Goal: Task Accomplishment & Management: Complete application form

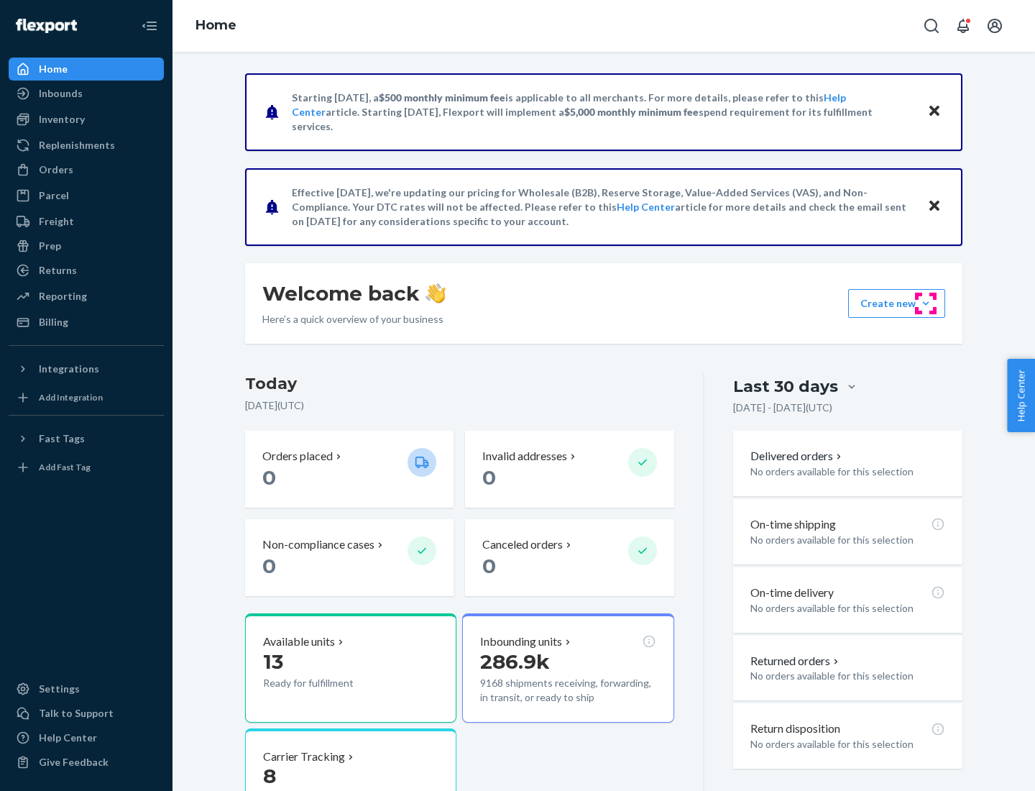
click at [926, 303] on button "Create new Create new inbound Create new order Create new product" at bounding box center [896, 303] width 97 height 29
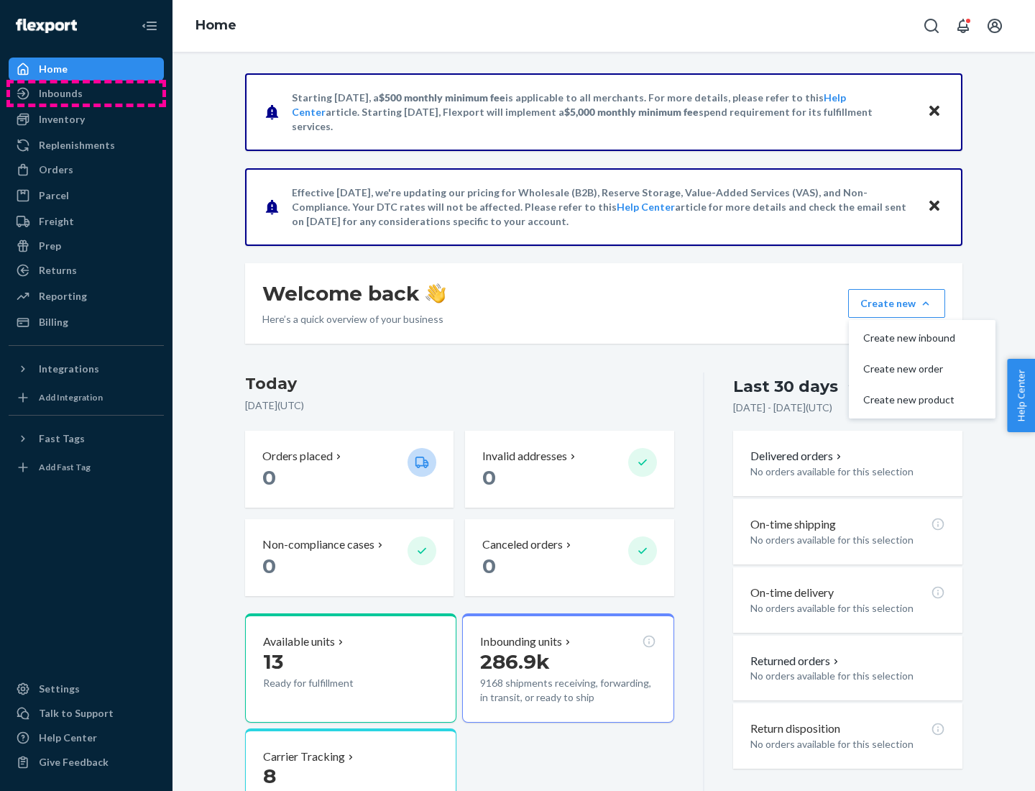
click at [86, 93] on div "Inbounds" at bounding box center [86, 93] width 152 height 20
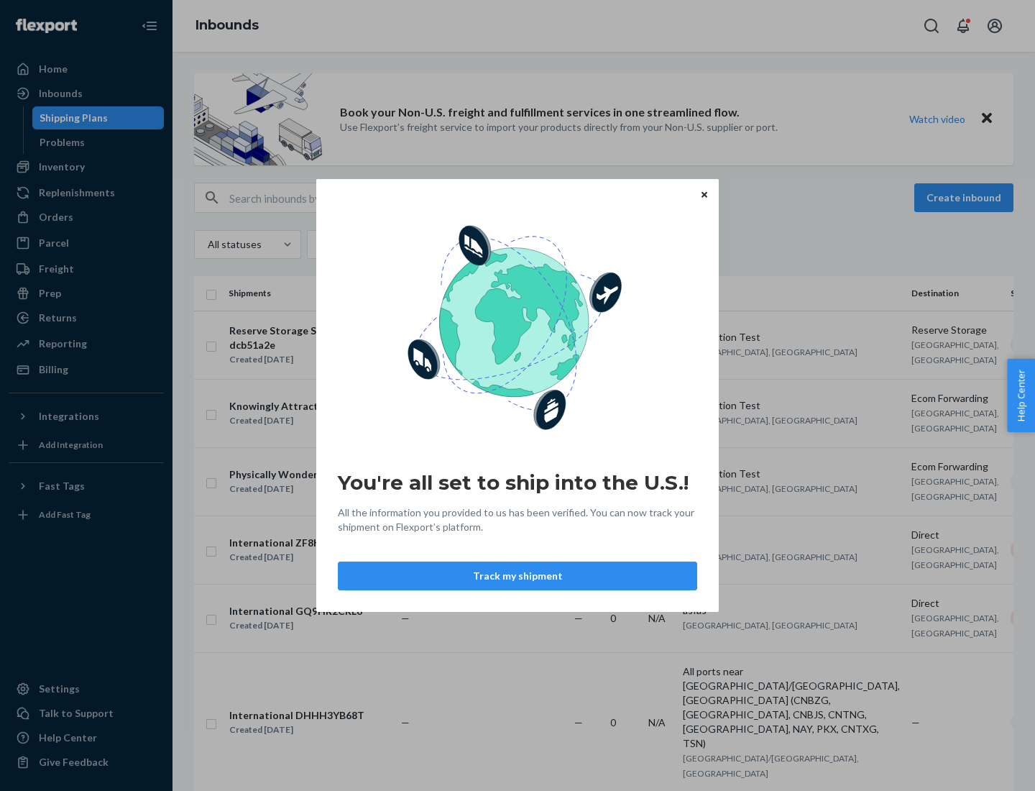
click at [518, 576] on button "Track my shipment" at bounding box center [518, 576] width 360 height 29
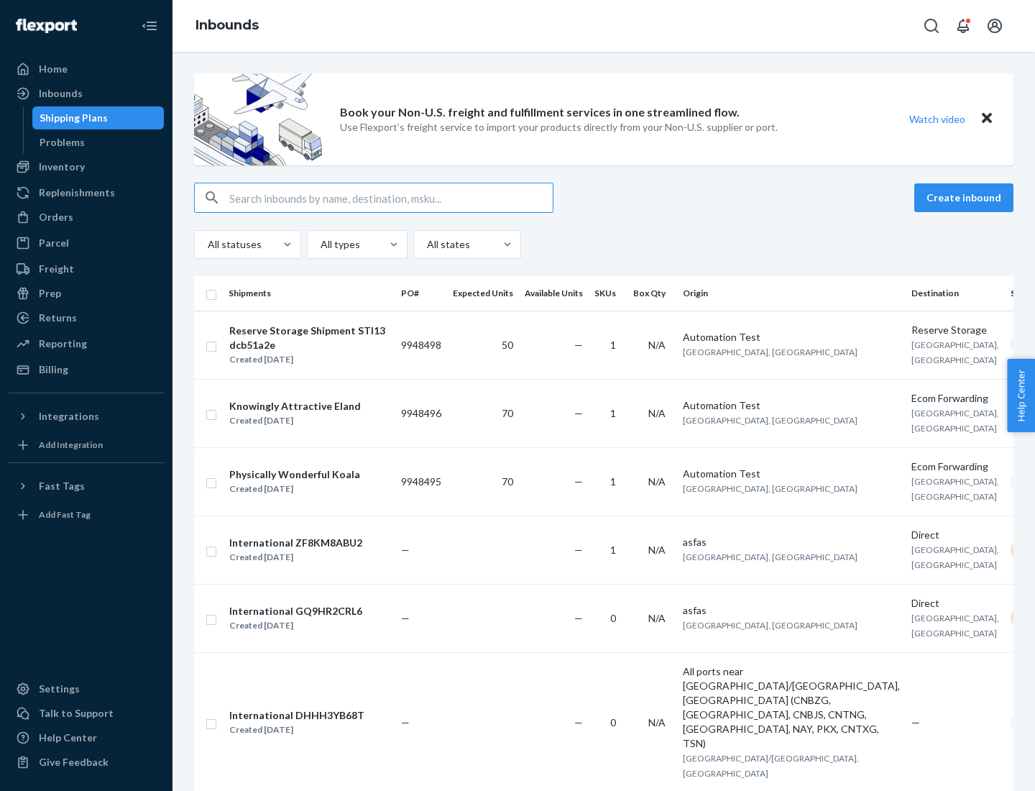
click at [966, 198] on button "Create inbound" at bounding box center [964, 197] width 99 height 29
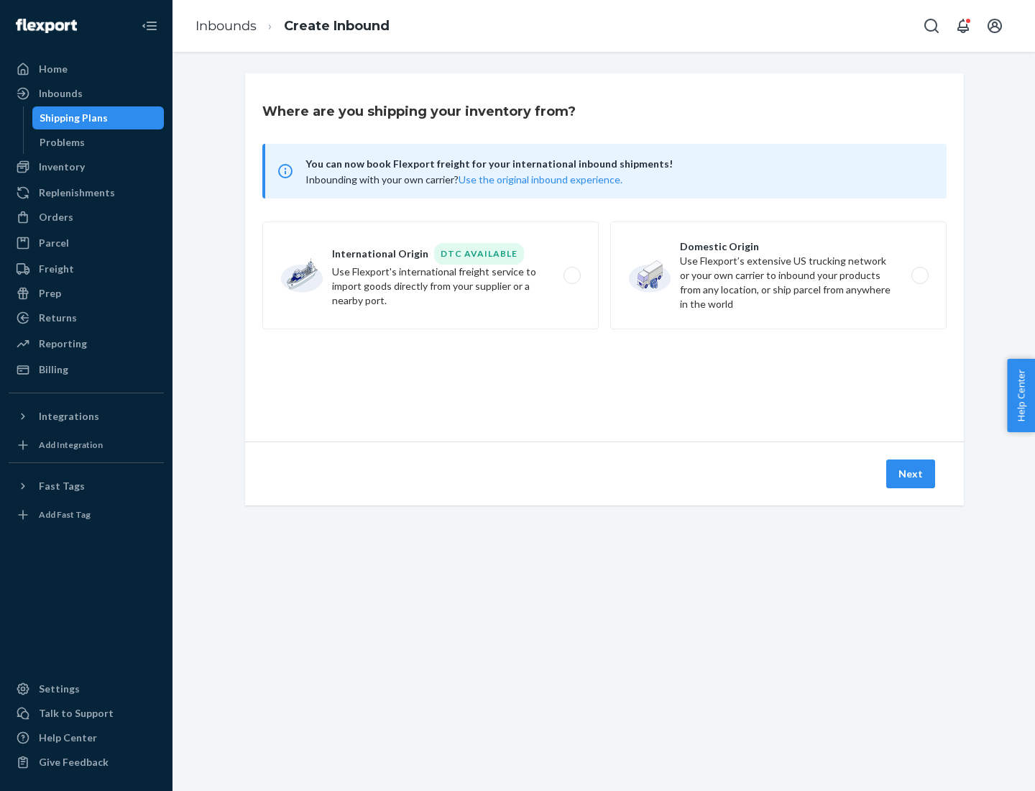
click at [431, 275] on label "International Origin DTC Available Use Flexport's international freight service…" at bounding box center [430, 275] width 337 height 108
click at [572, 275] on input "International Origin DTC Available Use Flexport's international freight service…" at bounding box center [576, 275] width 9 height 9
radio input "true"
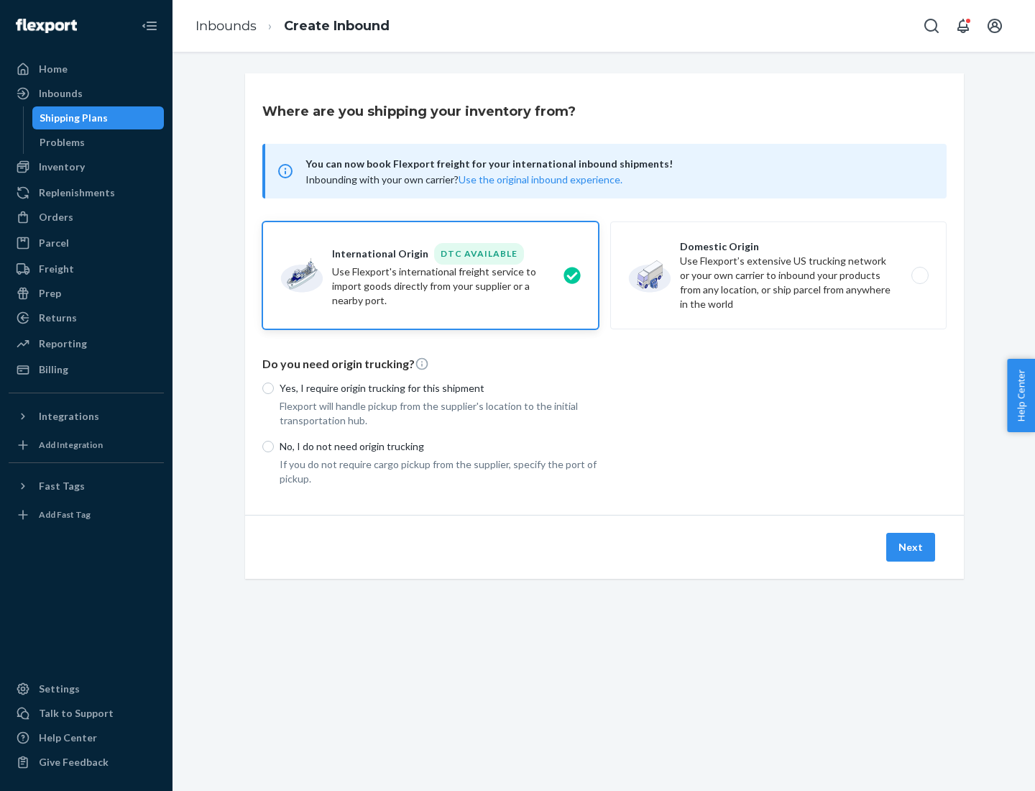
click at [439, 446] on p "No, I do not need origin trucking" at bounding box center [439, 446] width 319 height 14
click at [274, 446] on input "No, I do not need origin trucking" at bounding box center [268, 447] width 12 height 12
radio input "true"
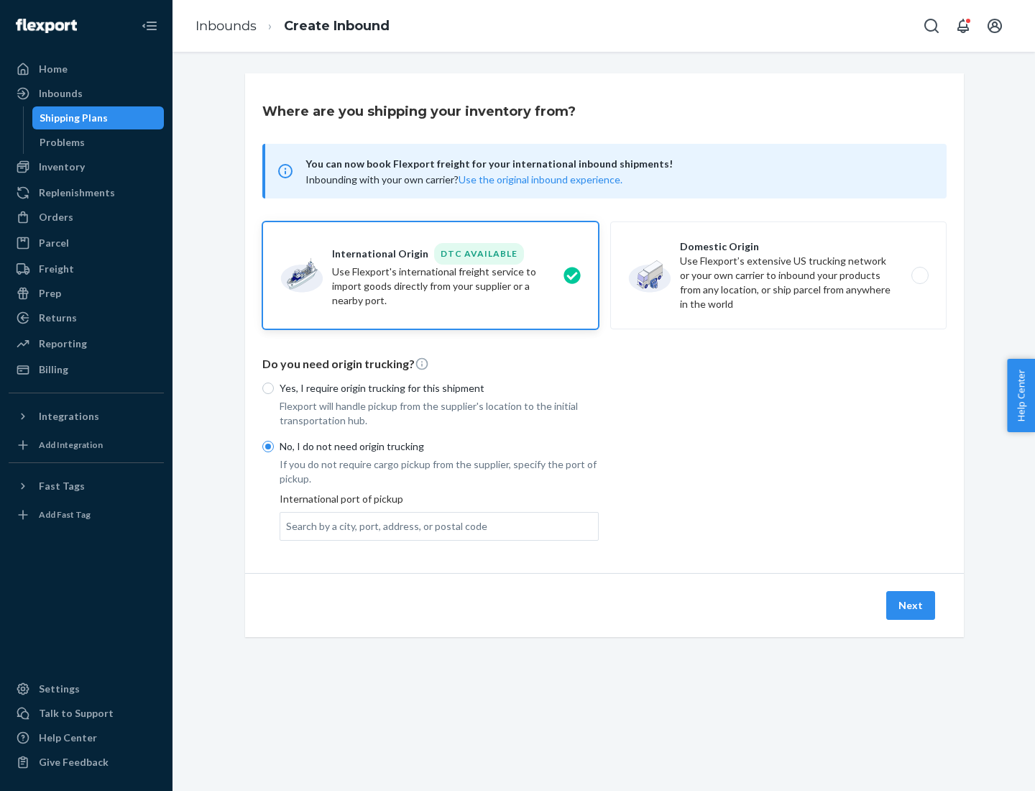
click at [383, 526] on div "Search by a city, port, address, or postal code" at bounding box center [386, 526] width 201 height 14
click at [288, 526] on input "Search by a city, port, address, or postal code" at bounding box center [286, 526] width 1 height 14
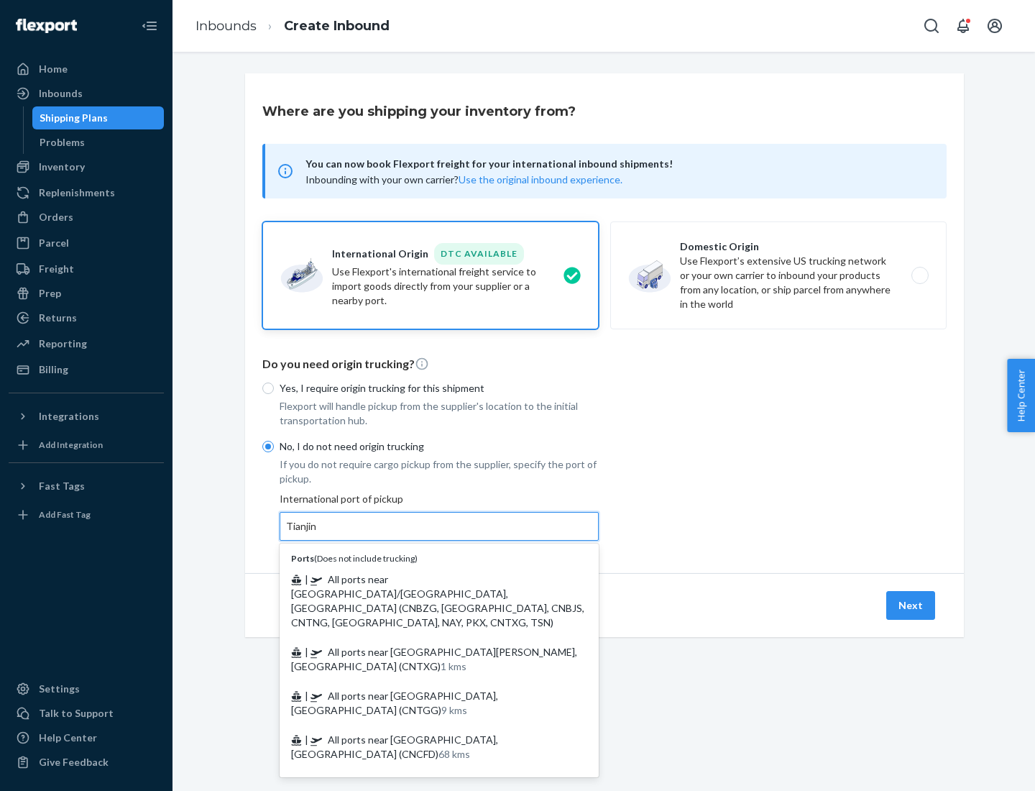
click at [425, 579] on span "| All ports near [GEOGRAPHIC_DATA]/[GEOGRAPHIC_DATA], [GEOGRAPHIC_DATA] (CNBZG,…" at bounding box center [437, 600] width 293 height 55
click at [318, 534] on input "Tianjin" at bounding box center [302, 526] width 32 height 14
type input "All ports near [GEOGRAPHIC_DATA]/[GEOGRAPHIC_DATA], [GEOGRAPHIC_DATA] (CNBZG, […"
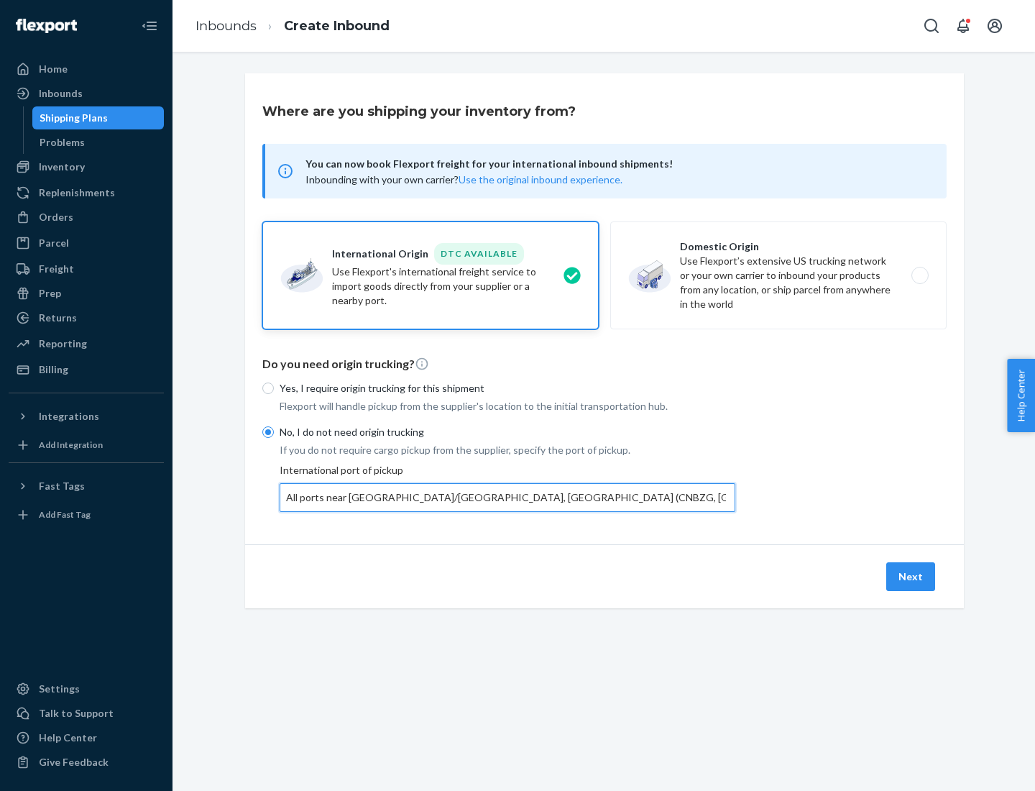
click at [912, 576] on button "Next" at bounding box center [911, 576] width 49 height 29
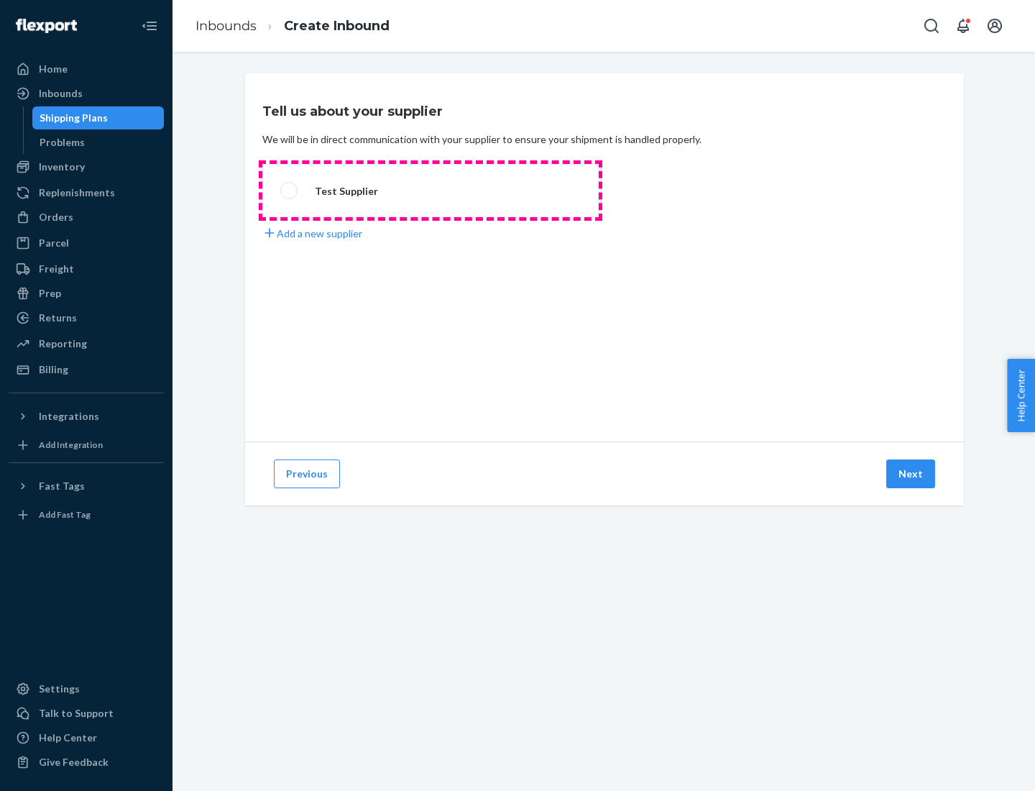
click at [431, 191] on label "Test Supplier" at bounding box center [430, 190] width 337 height 53
click at [290, 191] on input "Test Supplier" at bounding box center [284, 190] width 9 height 9
radio input "true"
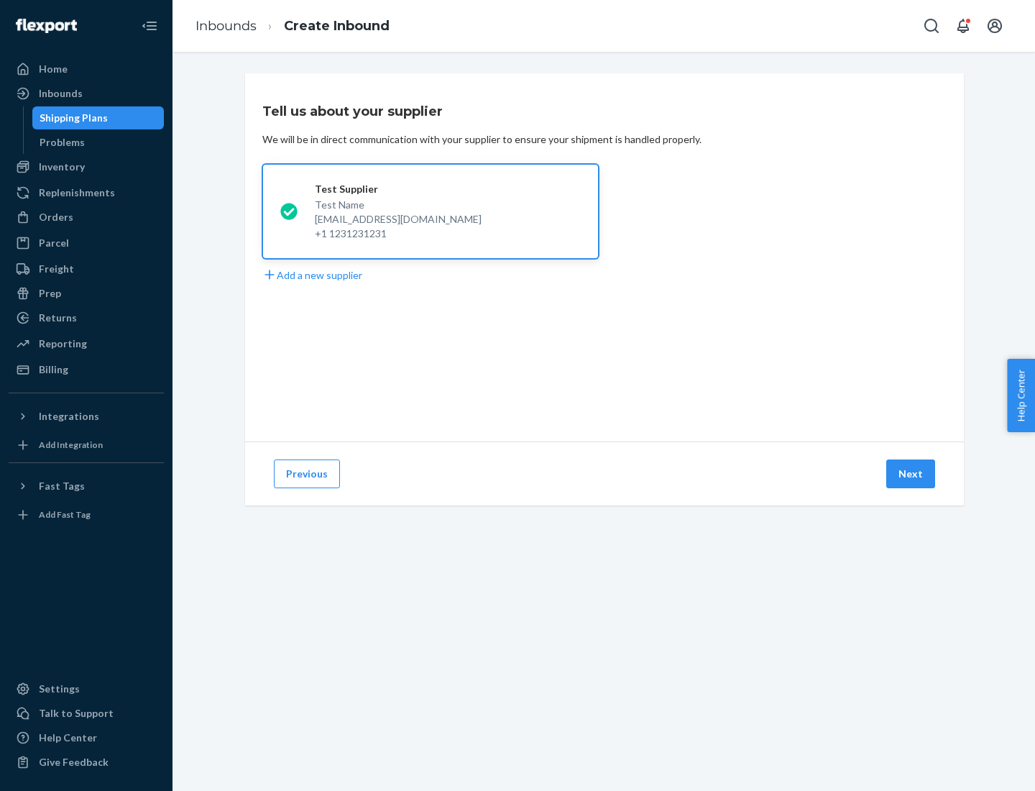
click at [912, 474] on button "Next" at bounding box center [911, 473] width 49 height 29
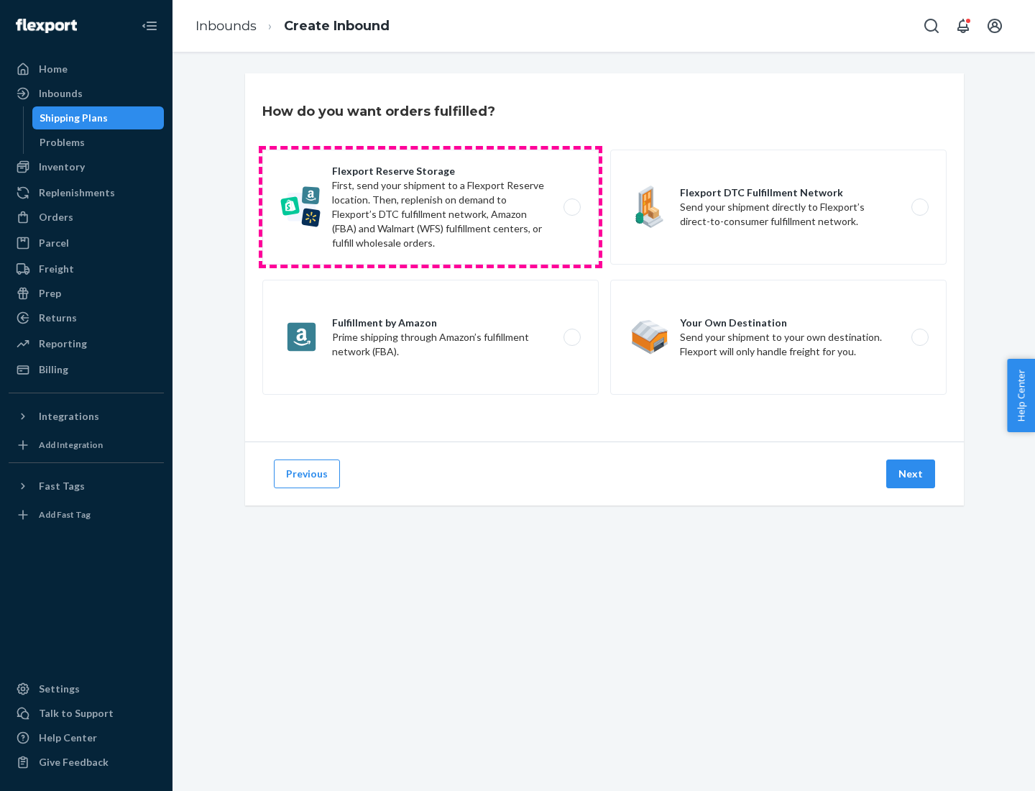
click at [431, 207] on label "Flexport Reserve Storage First, send your shipment to a Flexport Reserve locati…" at bounding box center [430, 207] width 337 height 115
click at [572, 207] on input "Flexport Reserve Storage First, send your shipment to a Flexport Reserve locati…" at bounding box center [576, 207] width 9 height 9
radio input "true"
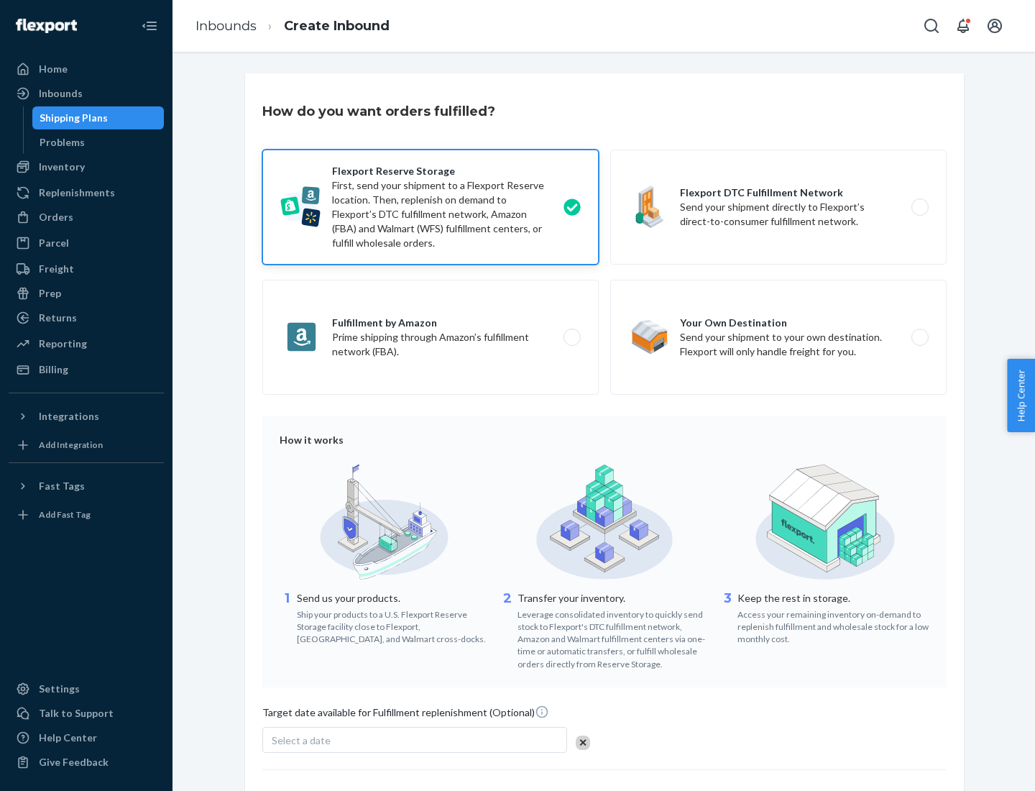
scroll to position [118, 0]
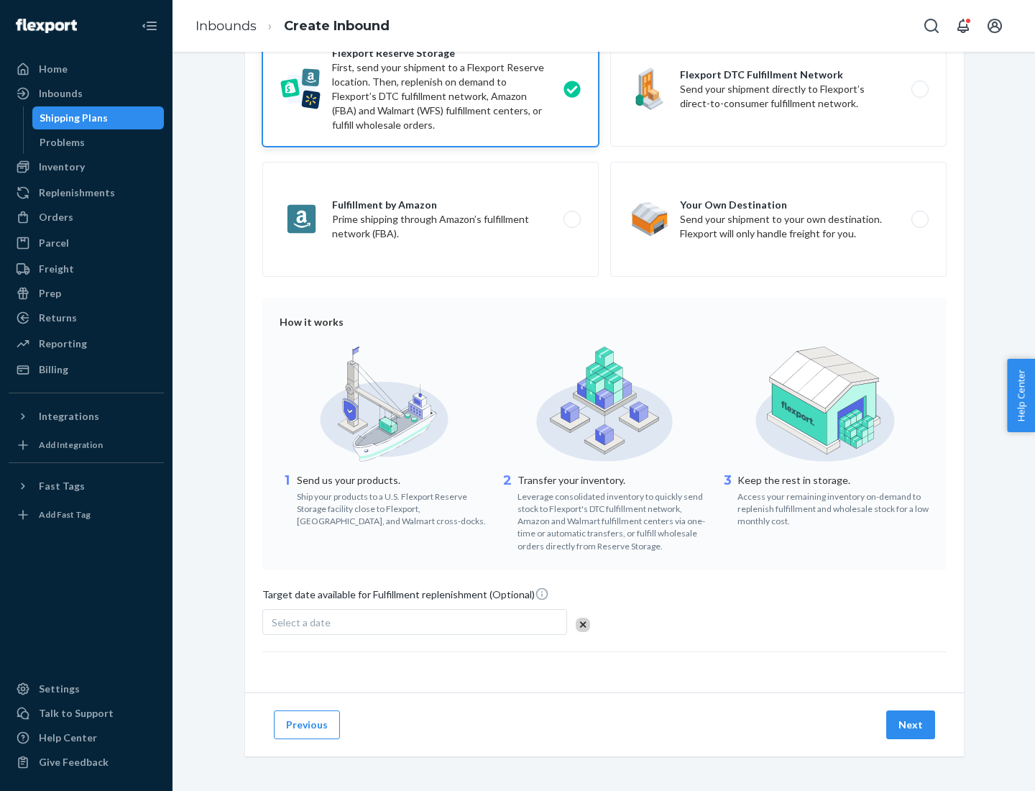
click at [912, 724] on button "Next" at bounding box center [911, 724] width 49 height 29
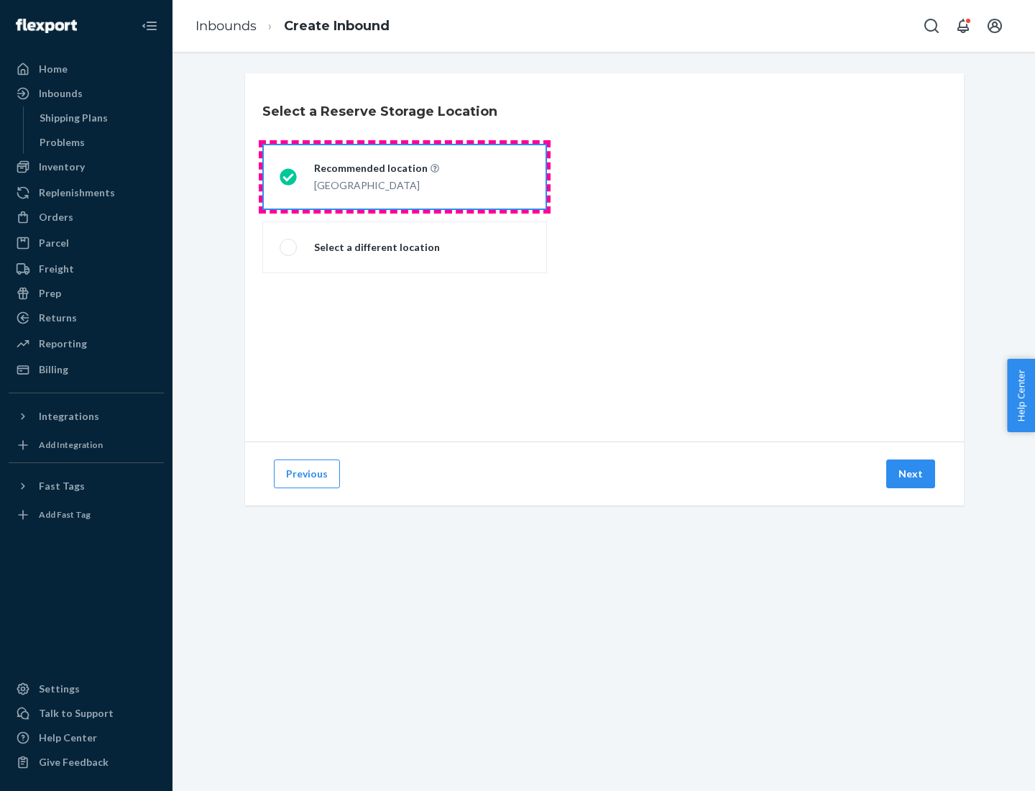
click at [405, 177] on div "[GEOGRAPHIC_DATA]" at bounding box center [376, 183] width 125 height 17
click at [289, 177] on input "Recommended location [GEOGRAPHIC_DATA]" at bounding box center [284, 177] width 9 height 9
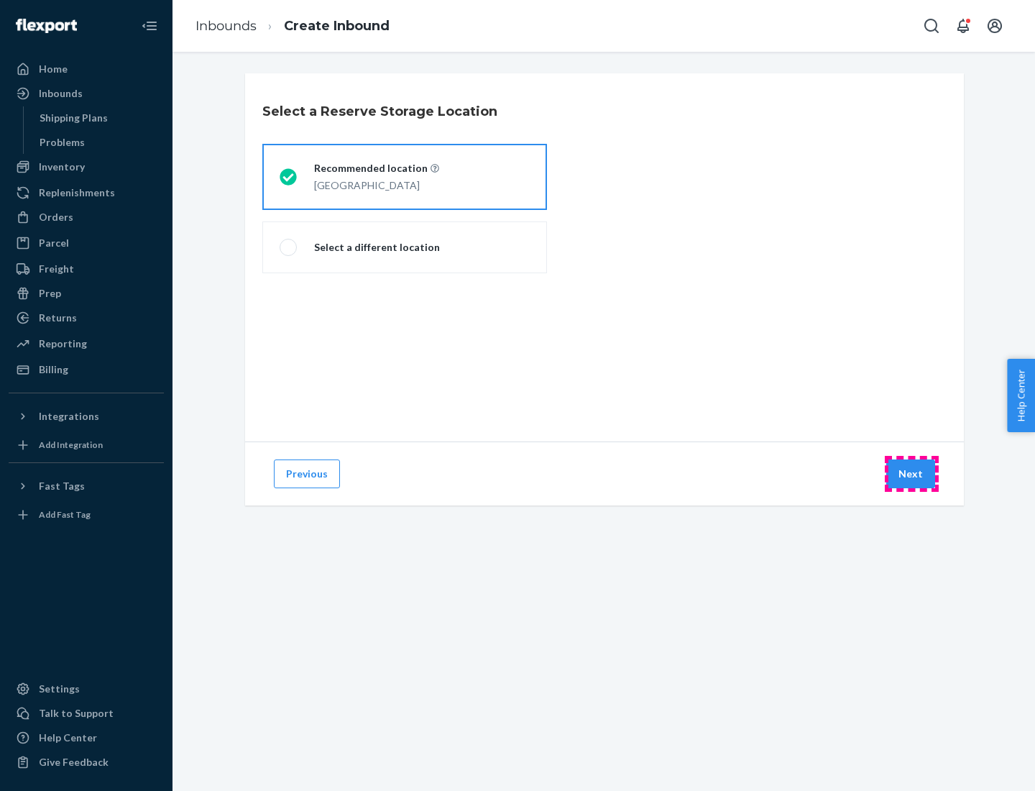
click at [912, 474] on button "Next" at bounding box center [911, 473] width 49 height 29
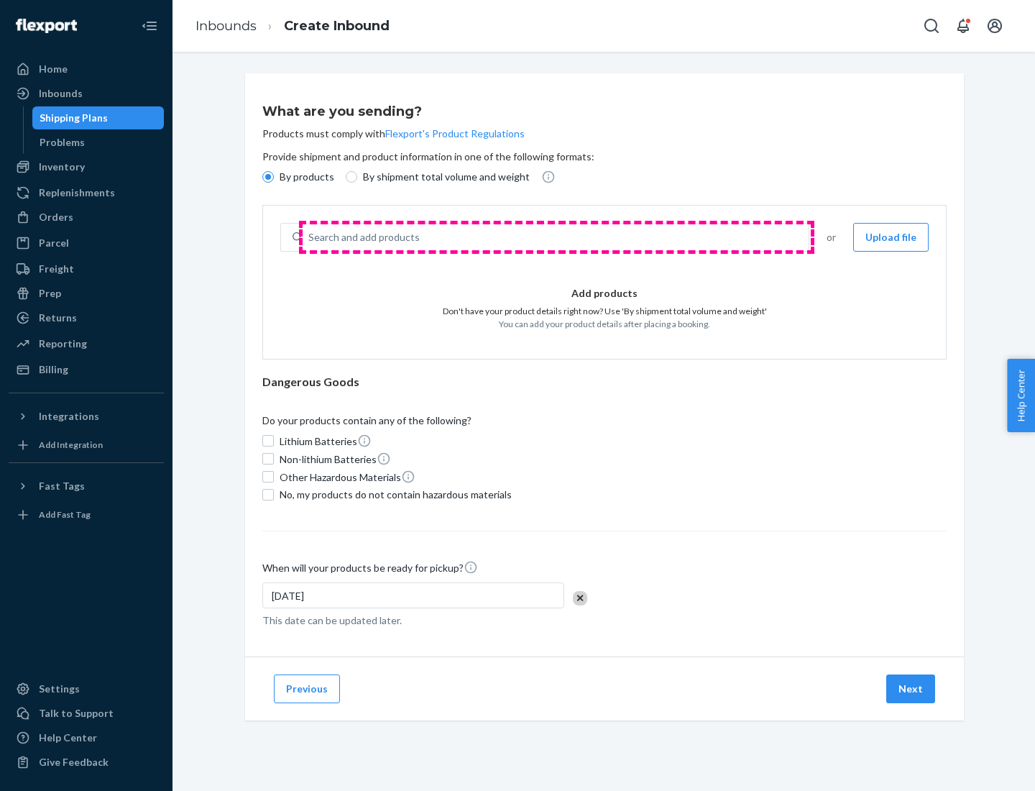
click at [557, 237] on div "Search and add products" at bounding box center [556, 237] width 506 height 26
click at [310, 237] on input "Search and add products" at bounding box center [308, 237] width 1 height 14
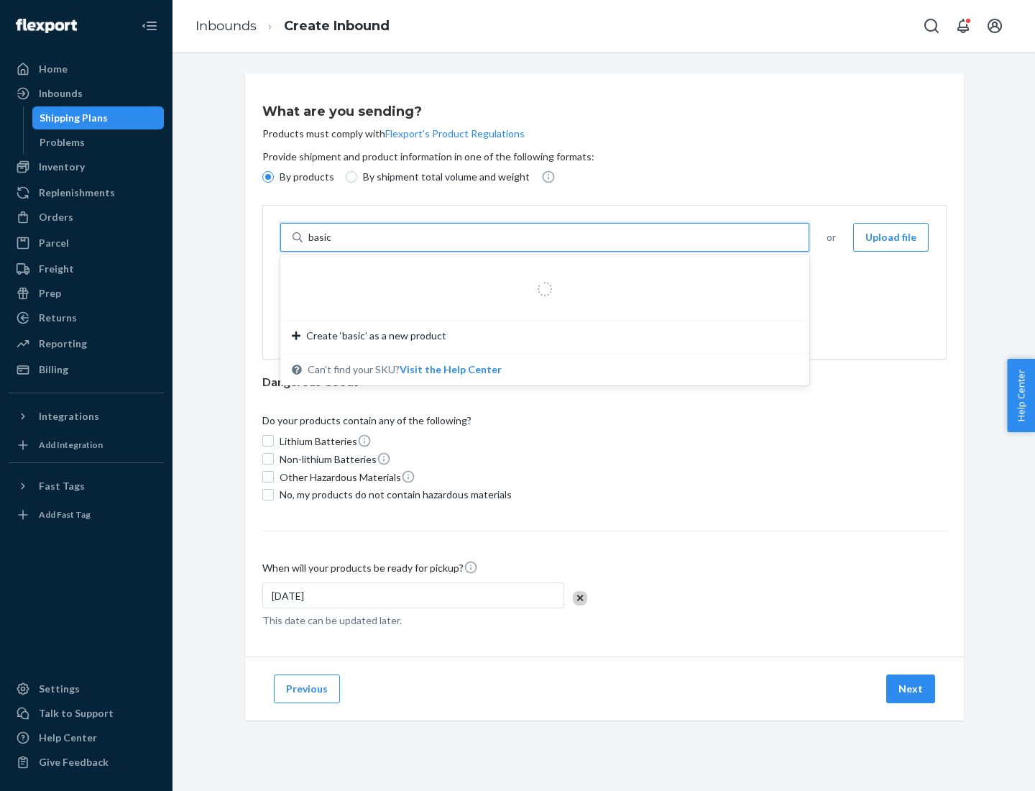
type input "basic"
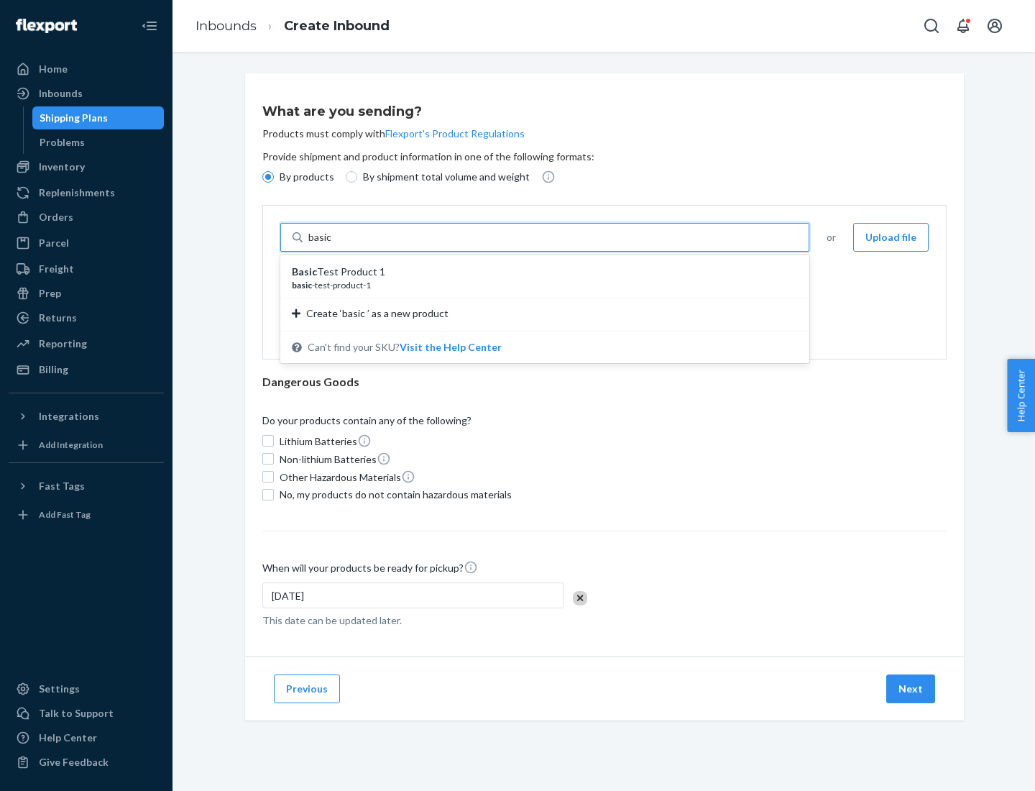
click at [540, 272] on div "Basic Test Product 1" at bounding box center [539, 272] width 495 height 14
click at [334, 244] on input "basic" at bounding box center [321, 237] width 26 height 14
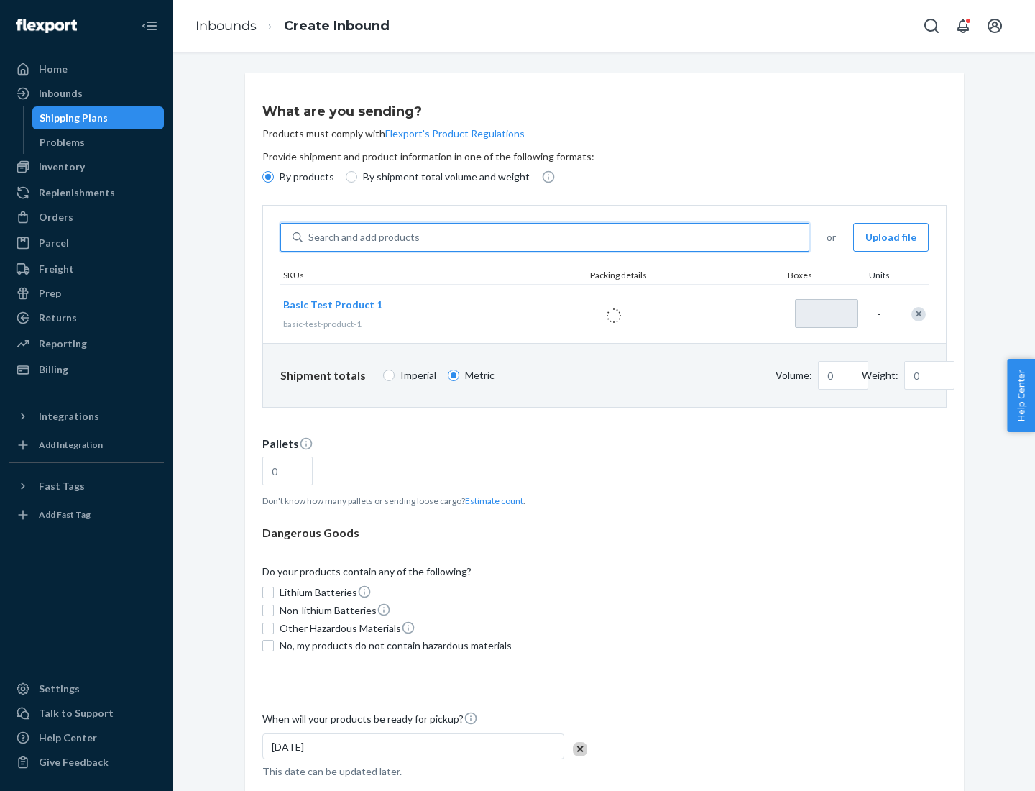
type input "1"
type input "1.09"
type input "3.27"
type input "3"
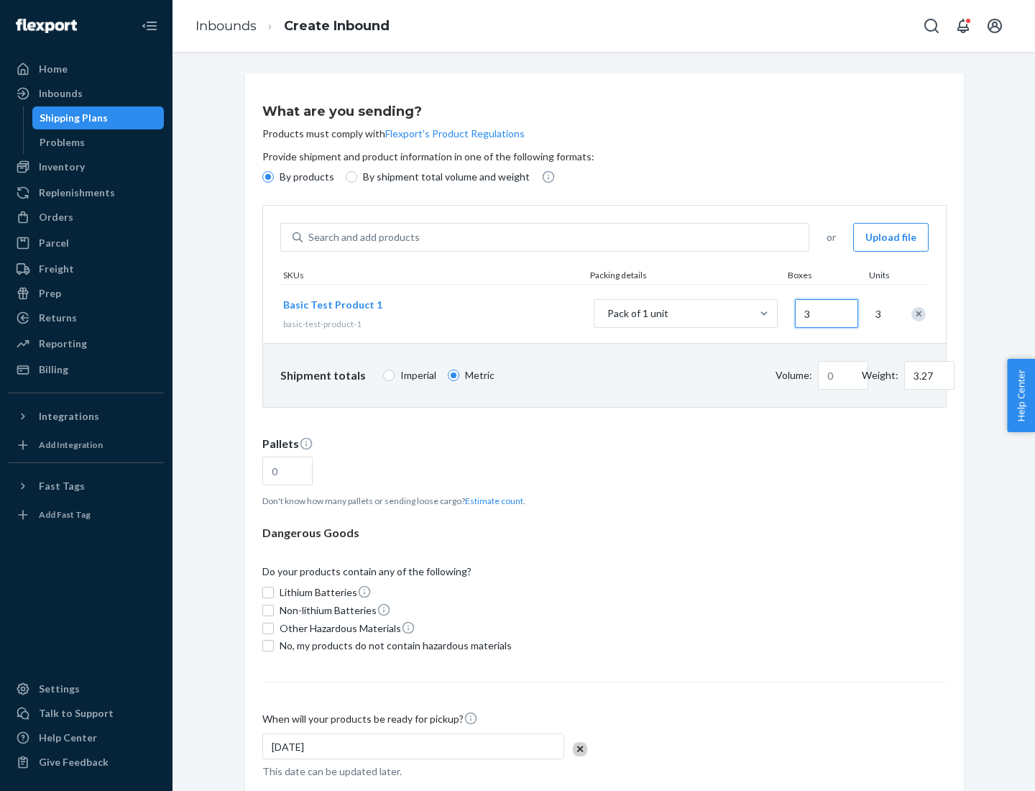
type input "0.01"
type input "32.66"
type input "30"
type input "0.07"
type input "326.59"
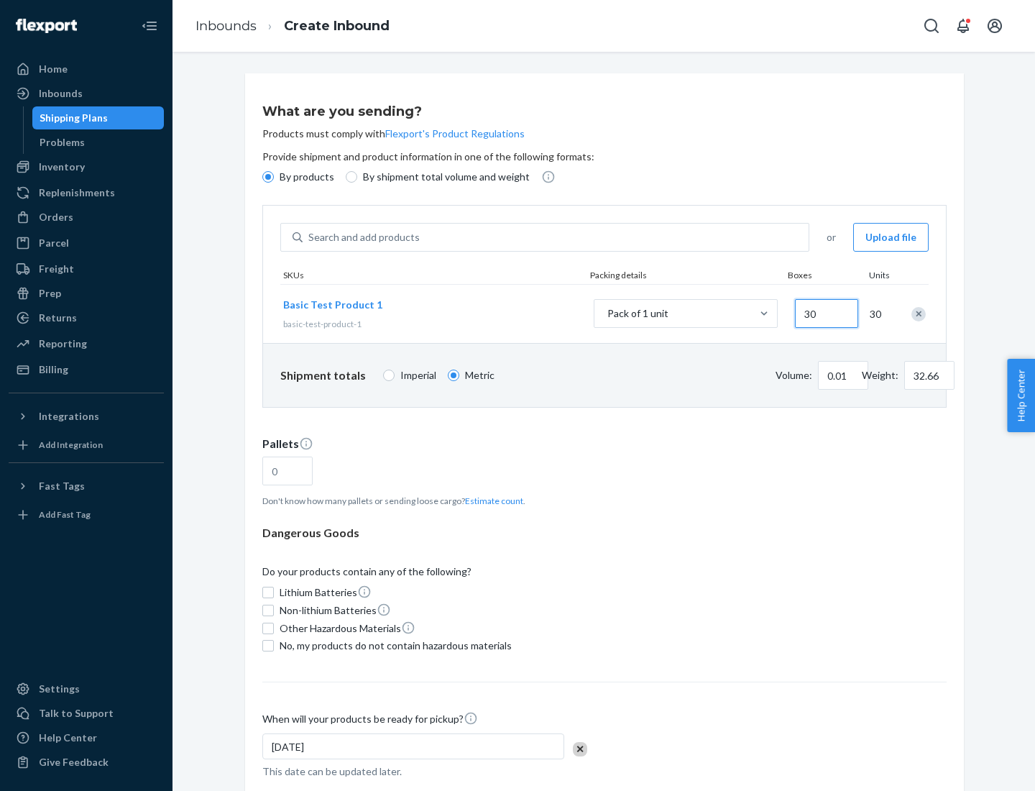
type input "300"
type input "0.68"
type input "3265.86"
type input "3000"
type input "1.09"
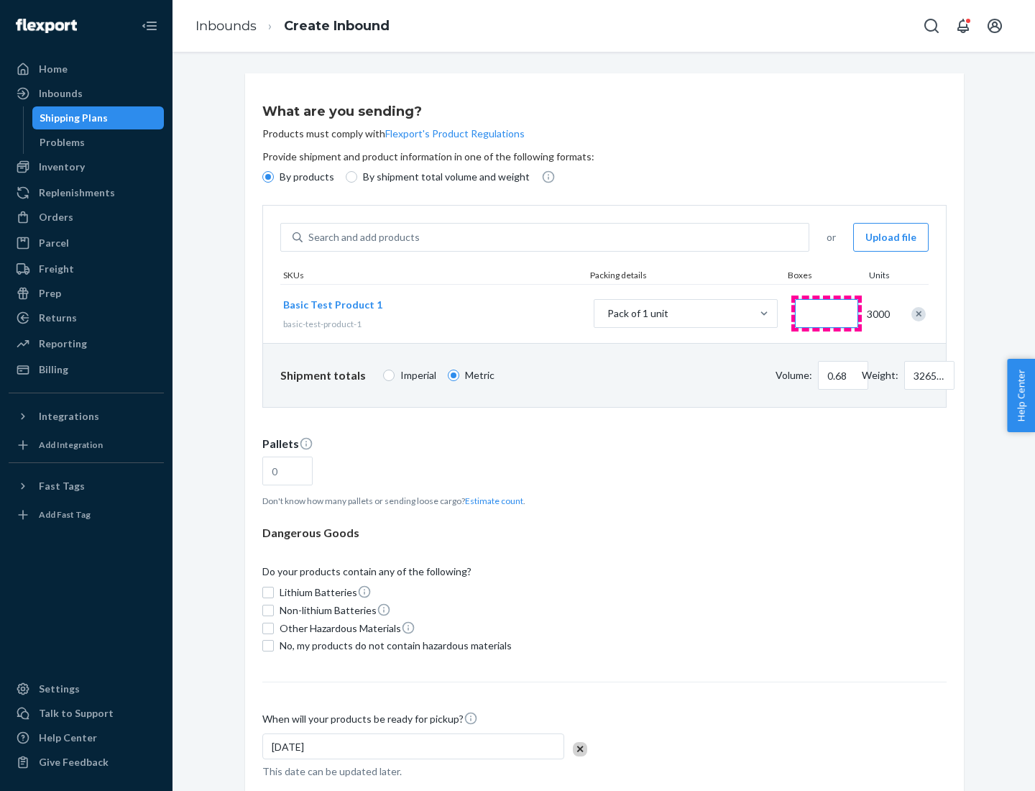
type input "1"
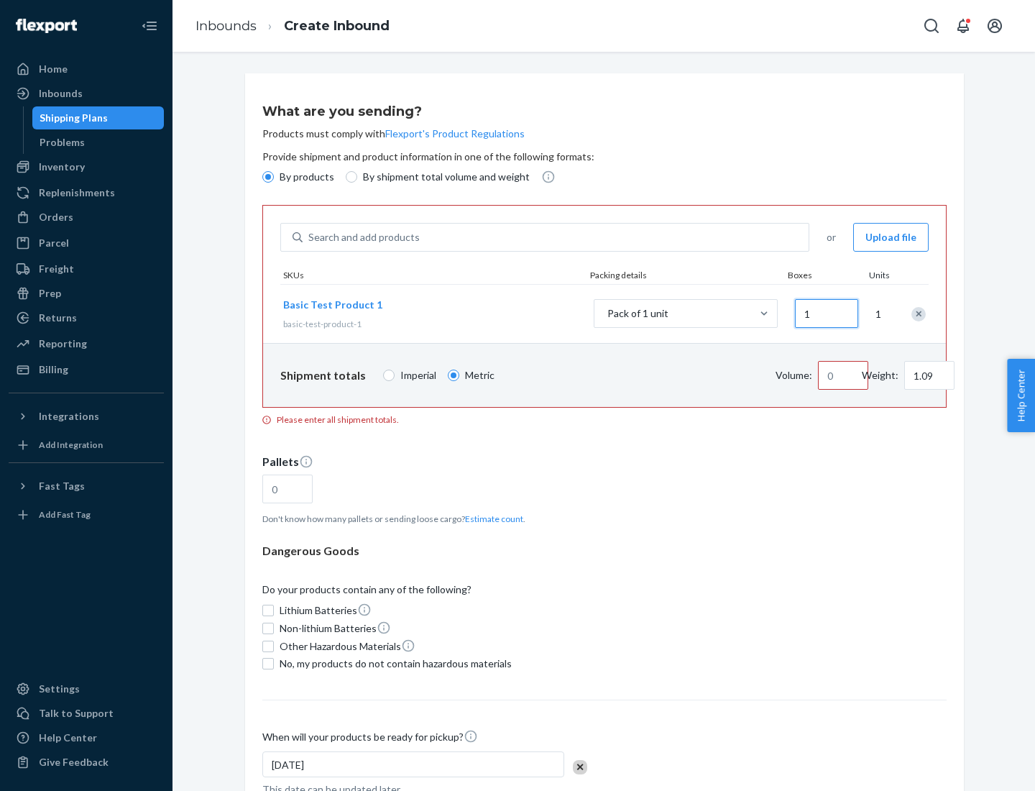
type input "10.89"
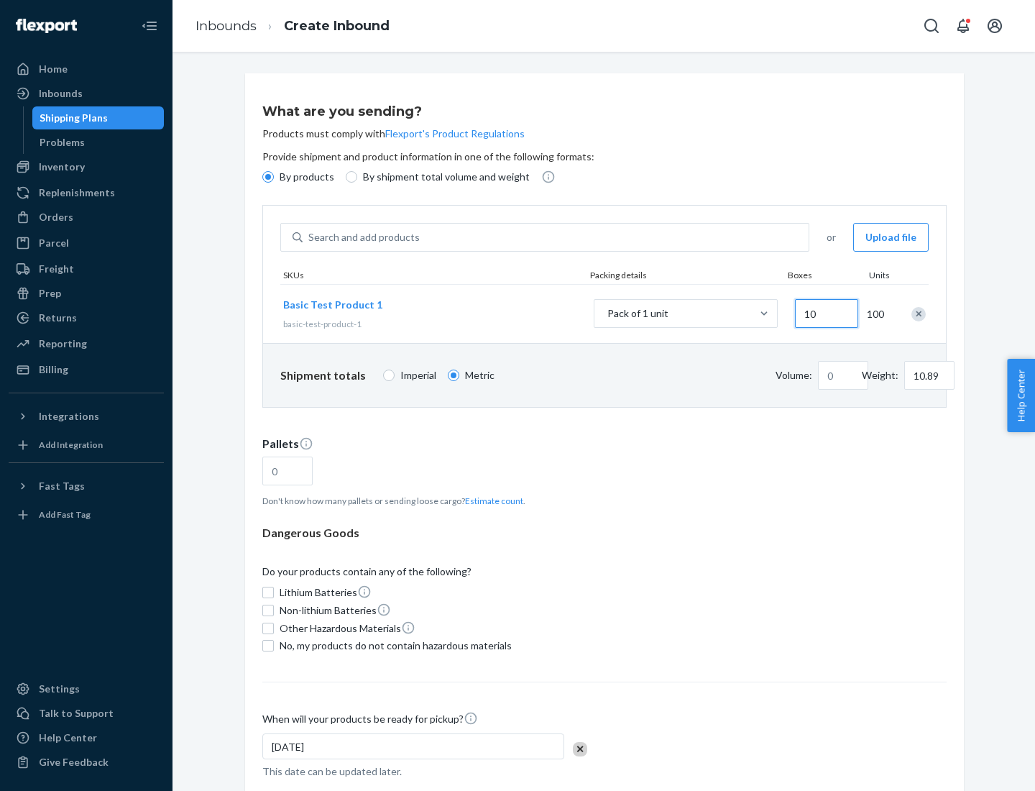
type input "100"
type input "0.23"
type input "1088.62"
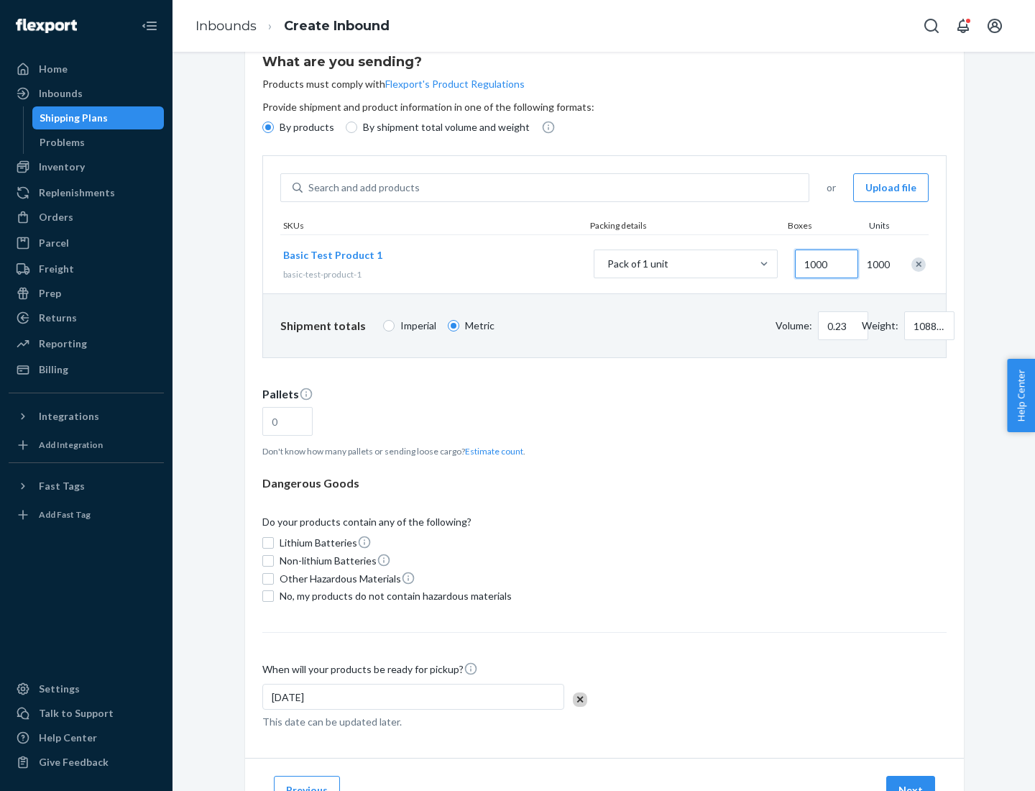
type input "1000"
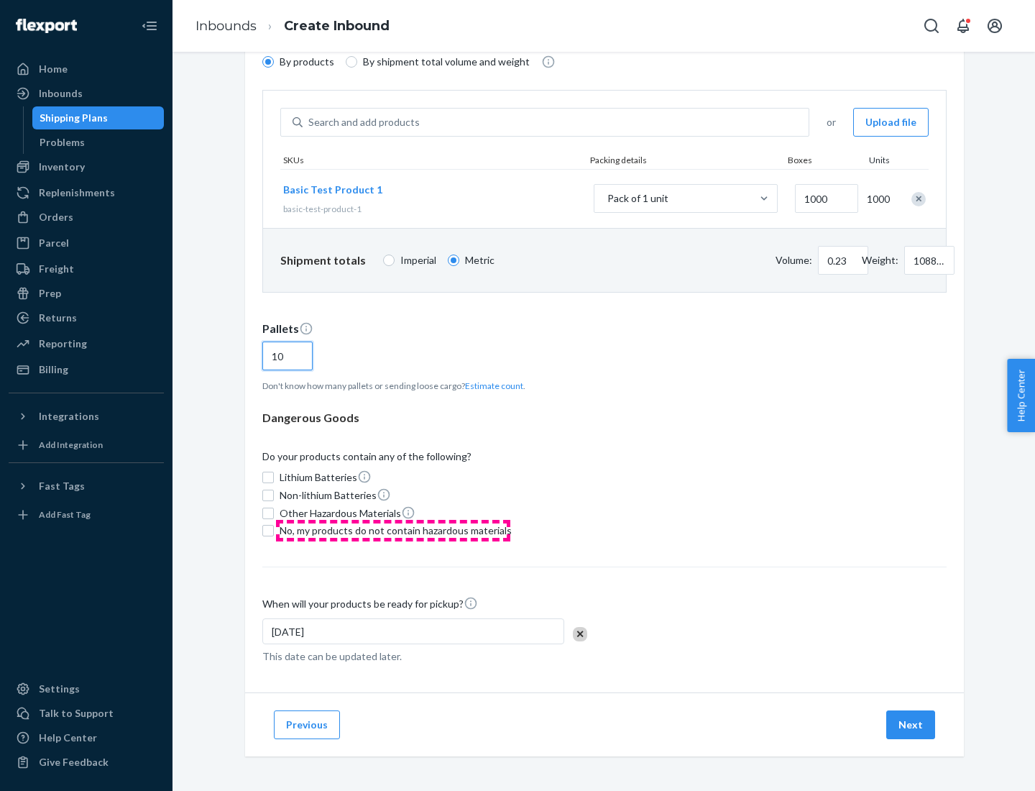
type input "10"
click at [393, 531] on span "No, my products do not contain hazardous materials" at bounding box center [396, 530] width 232 height 14
click at [274, 531] on input "No, my products do not contain hazardous materials" at bounding box center [268, 531] width 12 height 12
checkbox input "true"
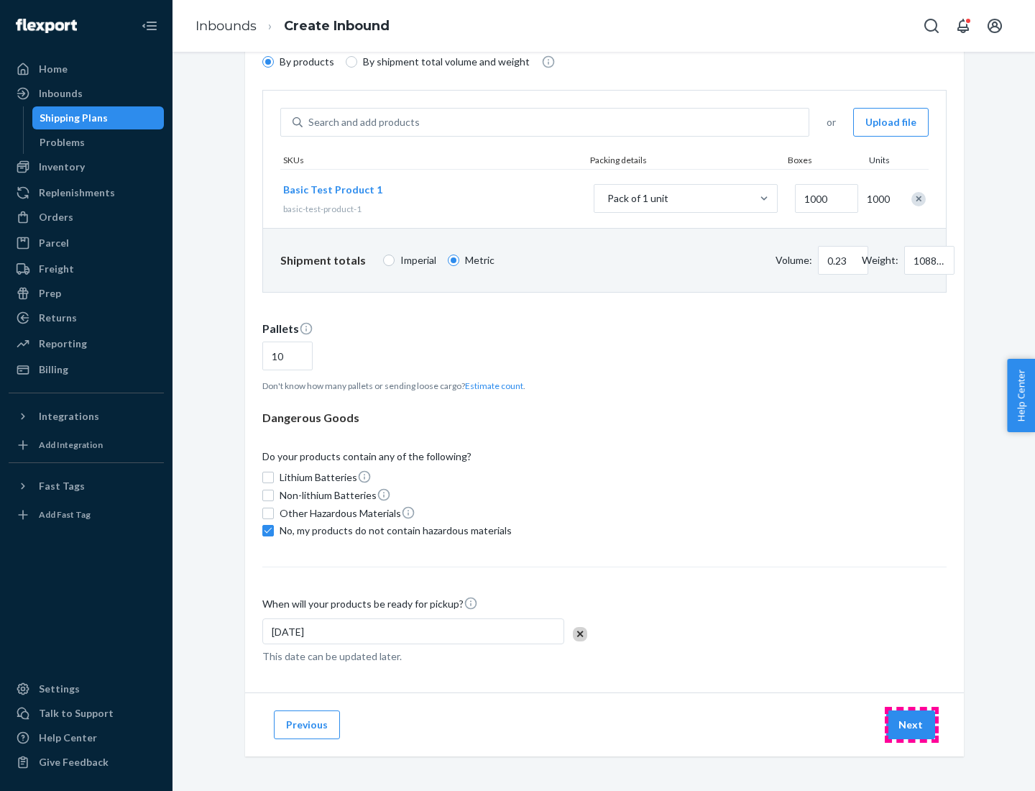
click at [912, 725] on button "Next" at bounding box center [911, 724] width 49 height 29
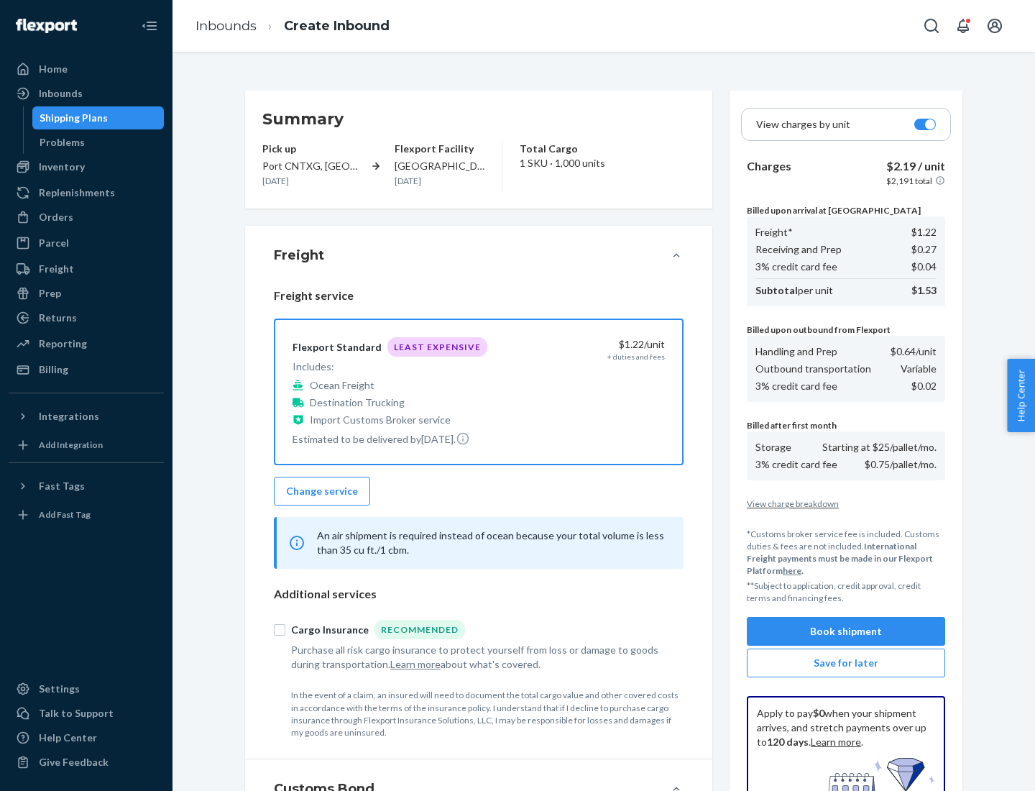
scroll to position [210, 0]
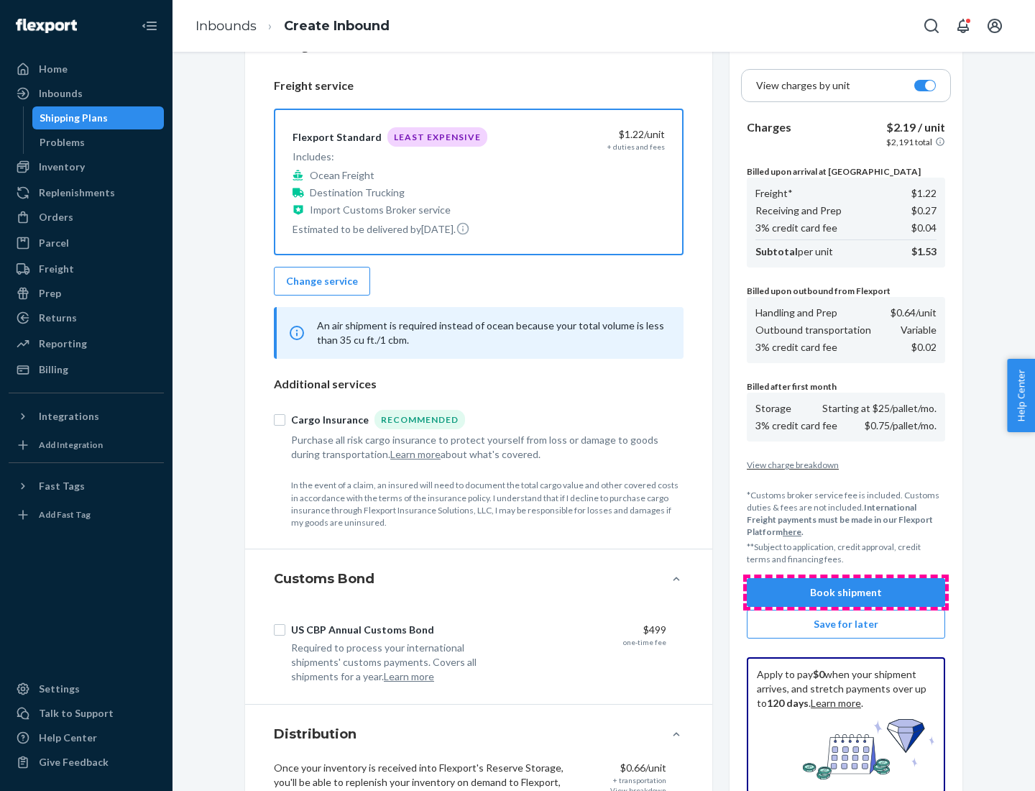
click at [846, 593] on button "Book shipment" at bounding box center [846, 592] width 198 height 29
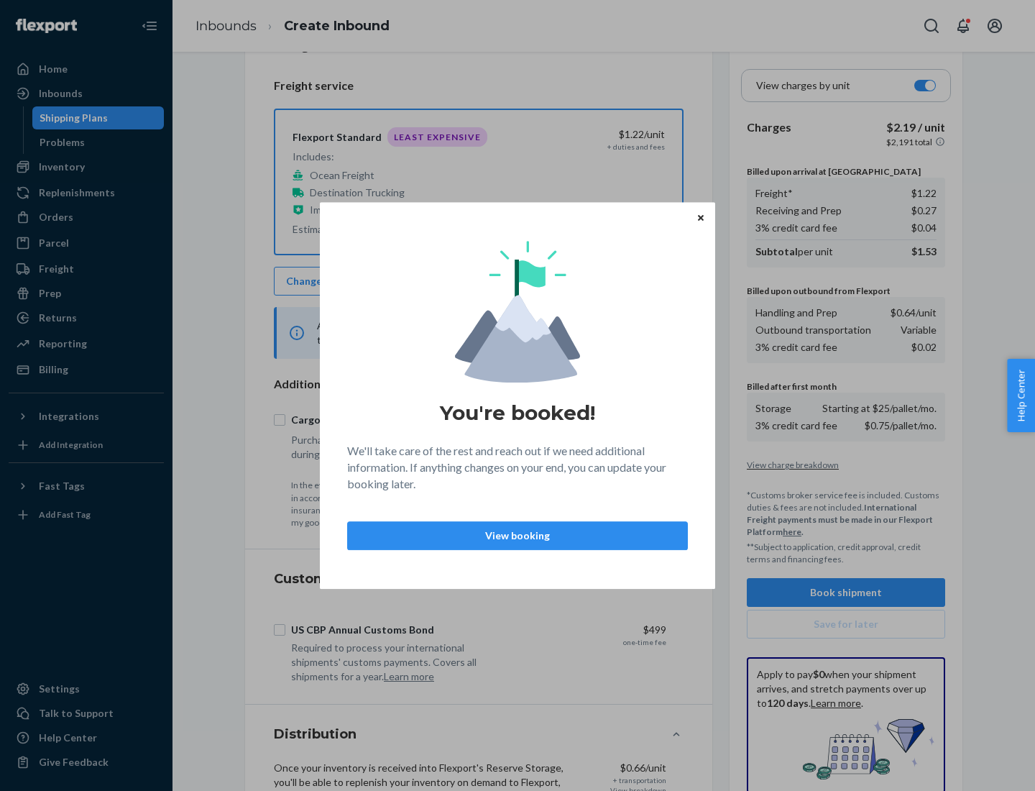
click at [518, 535] on p "View booking" at bounding box center [518, 536] width 316 height 14
